Goal: Information Seeking & Learning: Obtain resource

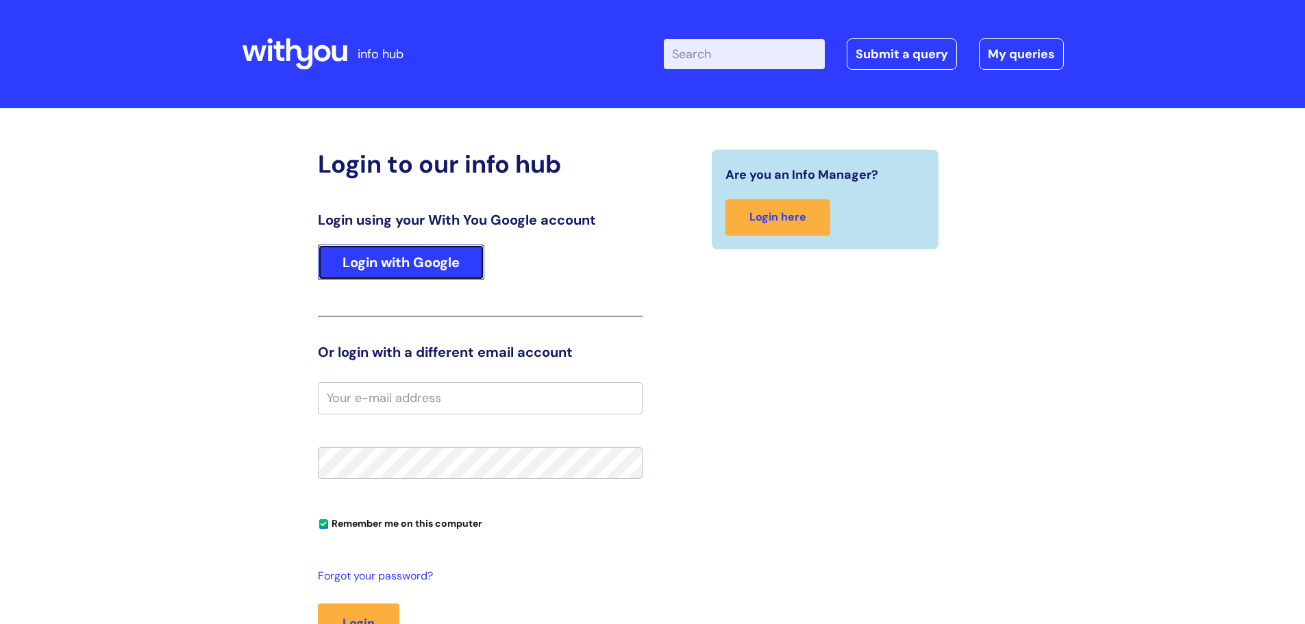
click at [421, 256] on link "Login with Google" at bounding box center [401, 263] width 166 height 36
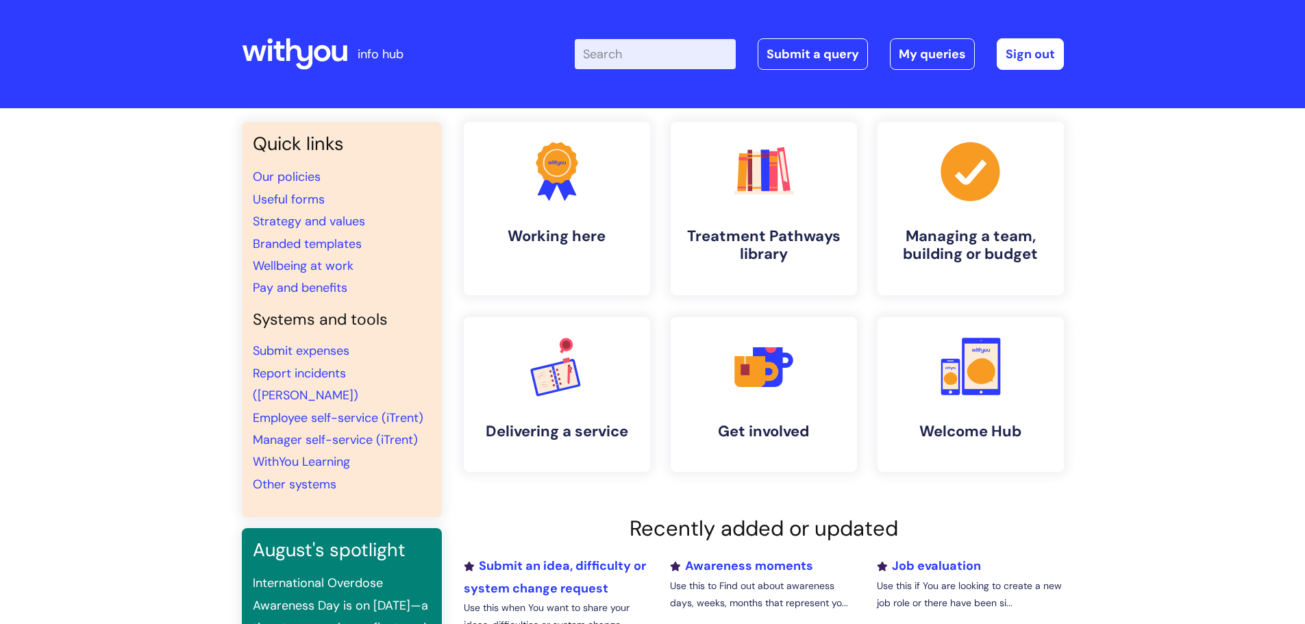
click at [694, 53] on input "Enter your search term here..." at bounding box center [655, 54] width 161 height 30
type input "sickness contact record"
click button "Search" at bounding box center [0, 0] width 0 height 0
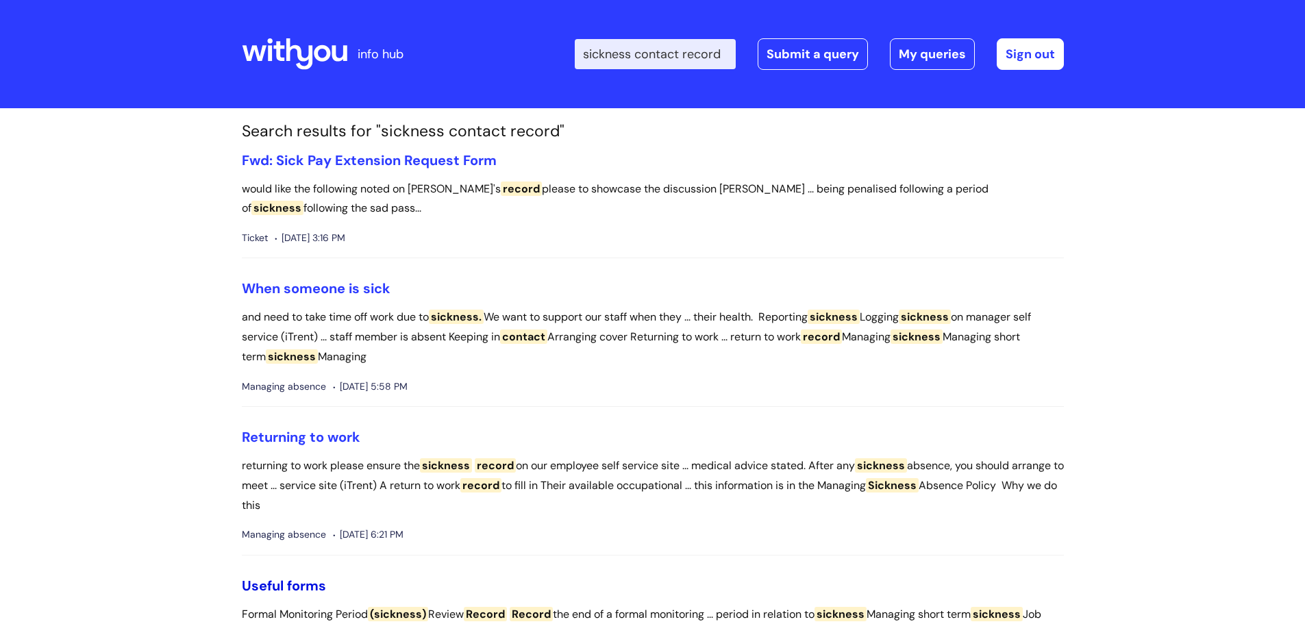
click at [273, 577] on link "Useful forms" at bounding box center [284, 586] width 84 height 18
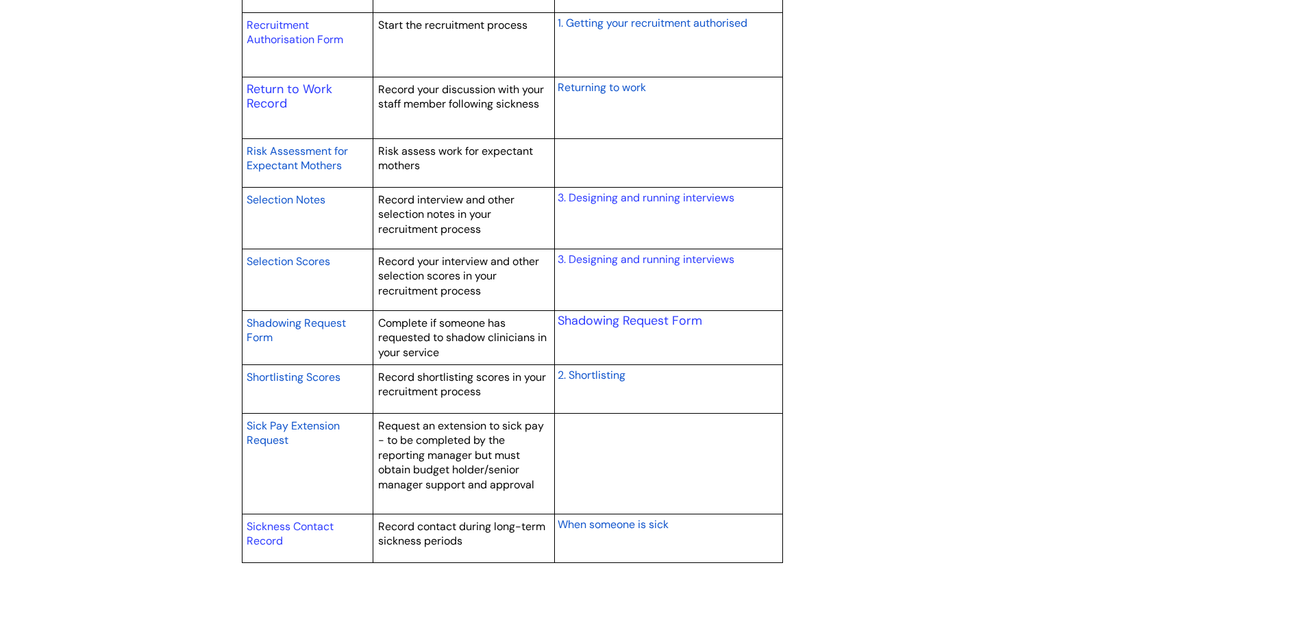
scroll to position [2192, 0]
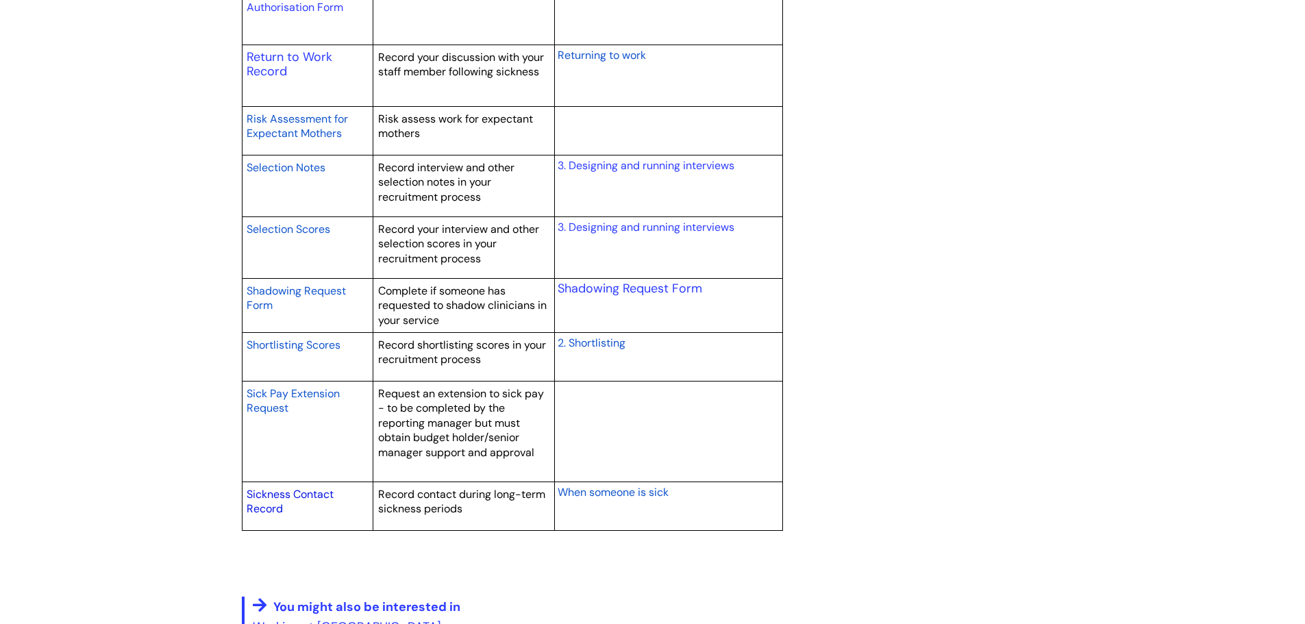
click at [276, 507] on link "Sickness Contact Record" at bounding box center [290, 501] width 87 height 29
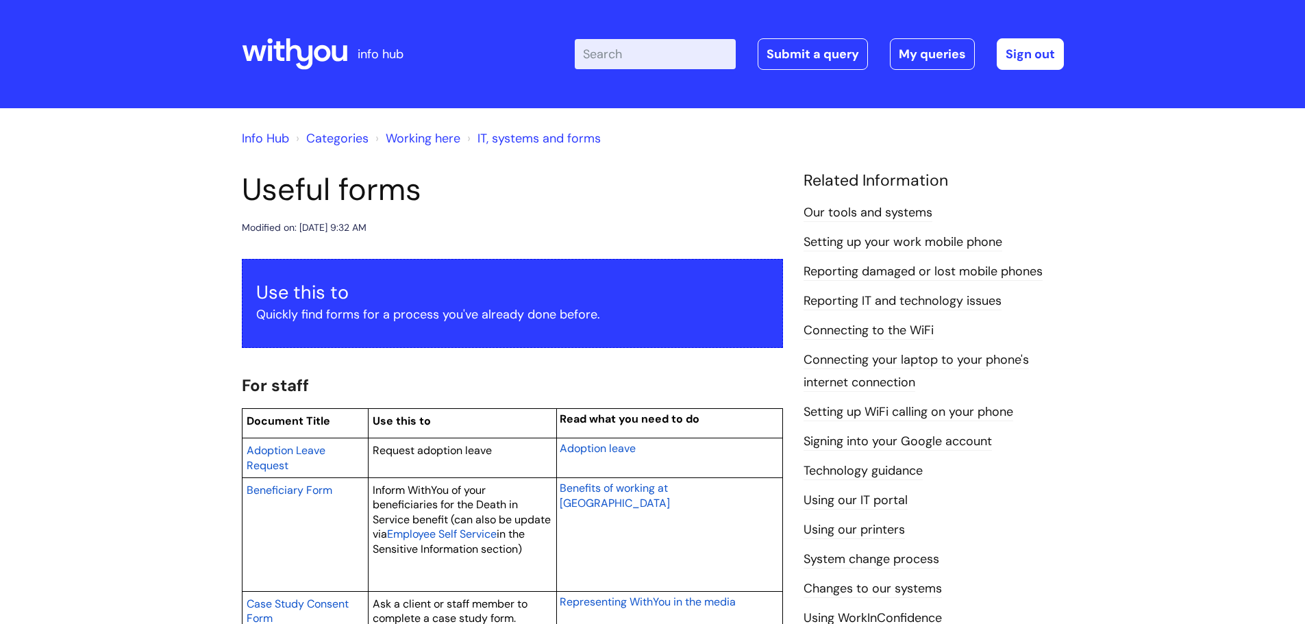
click at [675, 48] on input "Enter your search term here..." at bounding box center [655, 54] width 161 height 30
type input "stress risk assessment"
click button "Search" at bounding box center [0, 0] width 0 height 0
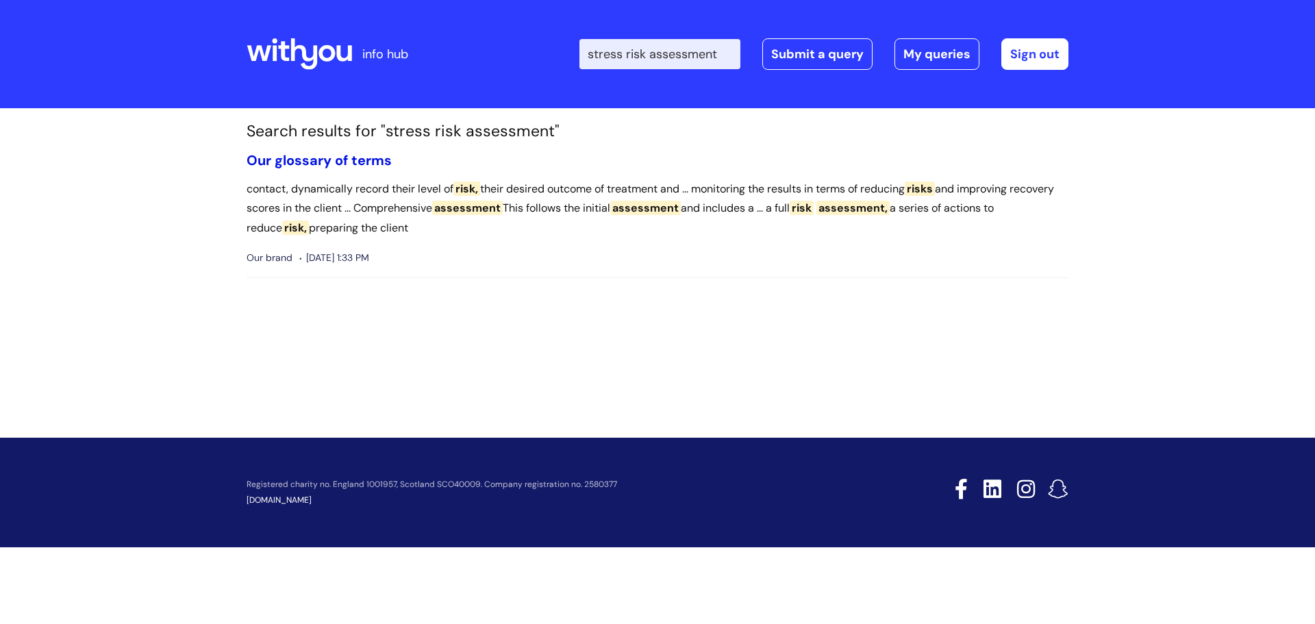
click at [361, 158] on link "Our glossary of terms" at bounding box center [319, 160] width 145 height 18
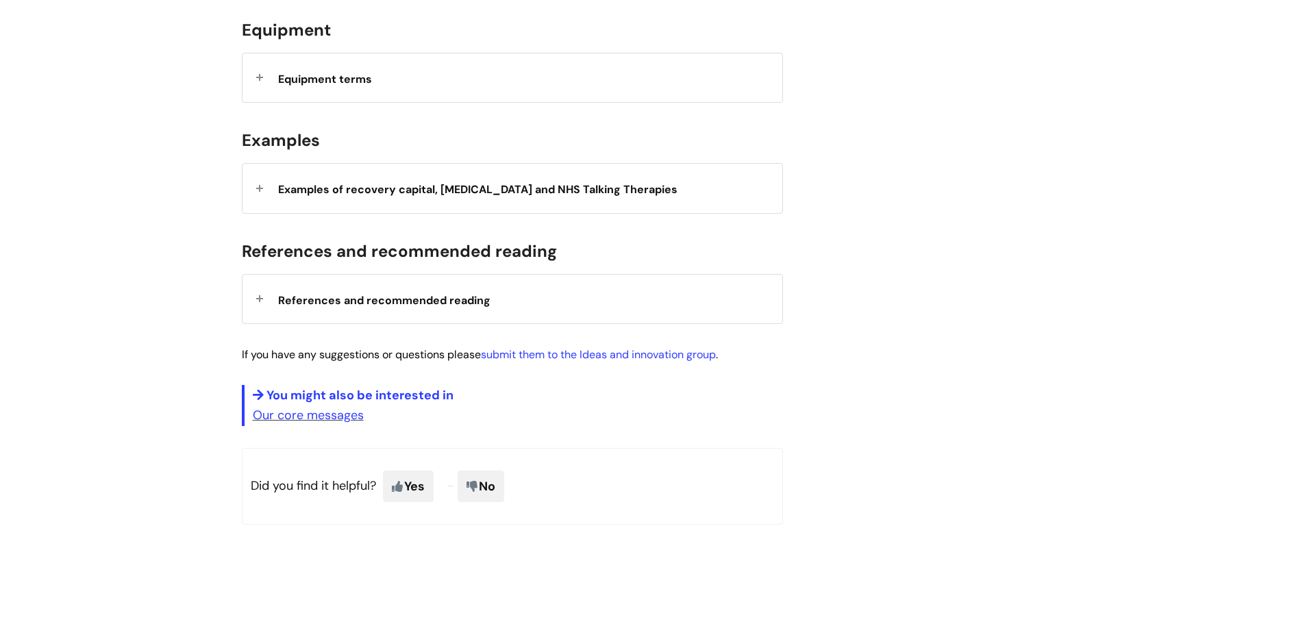
scroll to position [959, 0]
